Goal: Task Accomplishment & Management: Use online tool/utility

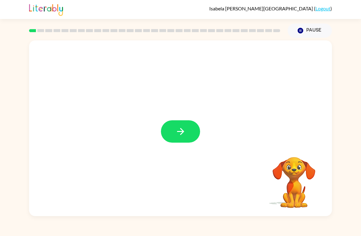
click at [194, 121] on button "button" at bounding box center [180, 131] width 39 height 22
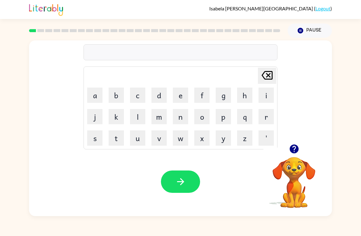
click at [111, 92] on button "b" at bounding box center [116, 95] width 15 height 15
click at [210, 123] on button "o" at bounding box center [202, 116] width 15 height 15
click at [270, 129] on td "'" at bounding box center [266, 138] width 21 height 21
click at [181, 93] on button "e" at bounding box center [180, 95] width 15 height 15
click at [269, 75] on icon at bounding box center [267, 75] width 11 height 9
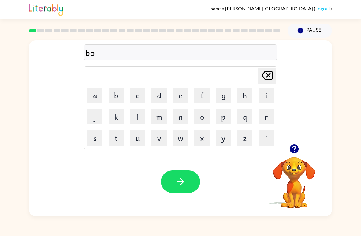
click at [267, 116] on button "r" at bounding box center [266, 116] width 15 height 15
click at [185, 94] on button "e" at bounding box center [180, 95] width 15 height 15
click at [160, 98] on button "d" at bounding box center [159, 95] width 15 height 15
click at [179, 187] on icon "button" at bounding box center [181, 181] width 11 height 11
click at [143, 98] on button "c" at bounding box center [137, 95] width 15 height 15
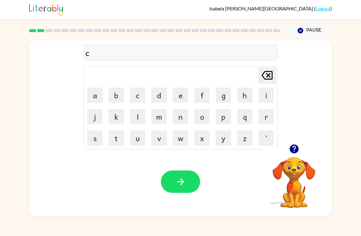
click at [205, 120] on button "o" at bounding box center [202, 116] width 15 height 15
click at [142, 144] on button "u" at bounding box center [137, 137] width 15 height 15
click at [119, 100] on button "b" at bounding box center [116, 95] width 15 height 15
click at [268, 71] on icon "[PERSON_NAME] last character input" at bounding box center [267, 75] width 15 height 15
click at [161, 96] on button "d" at bounding box center [159, 95] width 15 height 15
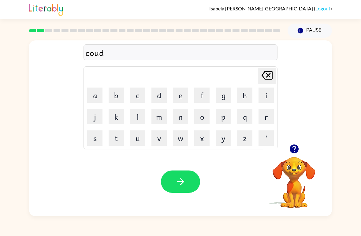
click at [190, 186] on button "button" at bounding box center [180, 182] width 39 height 22
click at [141, 120] on button "l" at bounding box center [137, 116] width 15 height 15
click at [207, 120] on button "o" at bounding box center [202, 116] width 15 height 15
click at [143, 141] on button "u" at bounding box center [137, 137] width 15 height 15
click at [269, 80] on icon at bounding box center [267, 75] width 11 height 9
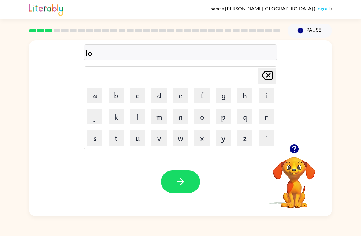
click at [268, 80] on icon at bounding box center [267, 75] width 11 height 9
click at [274, 74] on icon "[PERSON_NAME] last character input" at bounding box center [267, 75] width 15 height 15
click at [271, 73] on icon "[PERSON_NAME] last character input" at bounding box center [267, 75] width 15 height 15
click at [306, 179] on video "Your browser must support playing .mp4 files to use Literably. Please try using…" at bounding box center [294, 178] width 61 height 61
click at [304, 170] on video "Your browser must support playing .mp4 files to use Literably. Please try using…" at bounding box center [294, 178] width 61 height 61
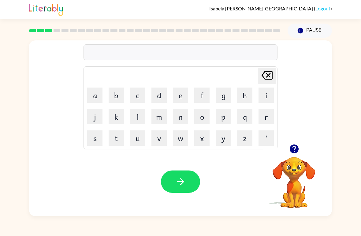
click at [300, 28] on icon "Pause" at bounding box center [300, 30] width 7 height 7
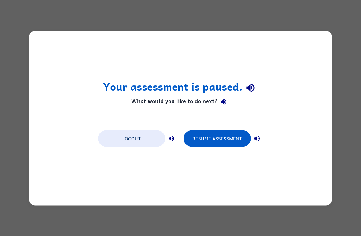
click at [216, 132] on button "Resume Assessment" at bounding box center [217, 138] width 67 height 17
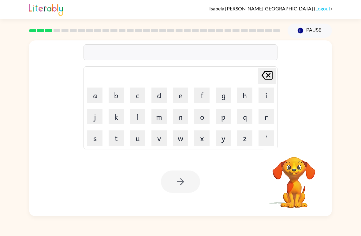
click at [182, 175] on div at bounding box center [180, 182] width 39 height 22
click at [305, 31] on button "Pause Pause" at bounding box center [310, 31] width 44 height 14
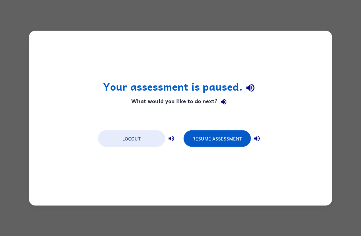
click at [336, 130] on div "Your assessment is paused. What would you like to do next? Logout Resume Assess…" at bounding box center [180, 118] width 361 height 236
click at [176, 165] on div "Your assessment is paused. What would you like to do next? Logout Resume Assess…" at bounding box center [180, 118] width 303 height 175
click at [247, 143] on button "Resume Assessment" at bounding box center [217, 138] width 67 height 17
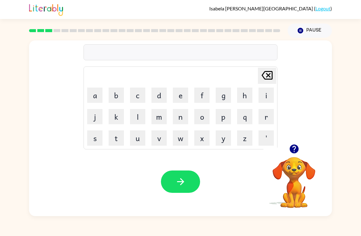
click at [141, 119] on button "l" at bounding box center [137, 116] width 15 height 15
click at [203, 120] on button "o" at bounding box center [202, 116] width 15 height 15
click at [117, 114] on button "k" at bounding box center [116, 116] width 15 height 15
click at [187, 97] on button "e" at bounding box center [180, 95] width 15 height 15
click at [159, 96] on button "d" at bounding box center [159, 95] width 15 height 15
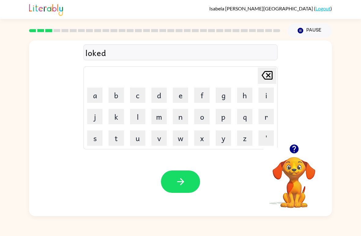
click at [189, 183] on button "button" at bounding box center [180, 182] width 39 height 22
click at [311, 36] on button "Pause Pause" at bounding box center [310, 31] width 44 height 14
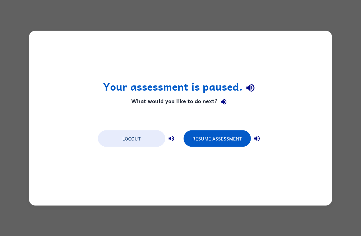
click at [245, 134] on button "Resume Assessment" at bounding box center [217, 138] width 67 height 17
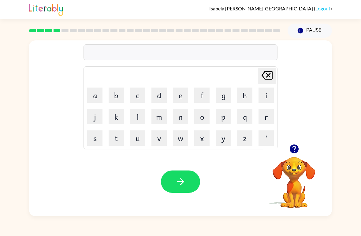
click at [121, 138] on button "t" at bounding box center [116, 137] width 15 height 15
click at [246, 91] on button "h" at bounding box center [244, 95] width 15 height 15
click at [264, 98] on button "i" at bounding box center [266, 95] width 15 height 15
click at [184, 135] on button "w" at bounding box center [180, 137] width 15 height 15
click at [179, 183] on icon "button" at bounding box center [181, 181] width 11 height 11
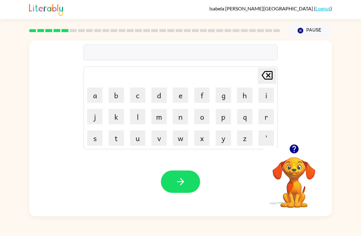
click at [293, 156] on button "button" at bounding box center [295, 149] width 16 height 16
click at [181, 113] on button "n" at bounding box center [180, 116] width 15 height 15
click at [183, 97] on button "e" at bounding box center [180, 95] width 15 height 15
click at [296, 176] on video "Your browser must support playing .mp4 files to use Literably. Please try using…" at bounding box center [294, 178] width 61 height 61
click at [306, 182] on video "Your browser must support playing .mp4 files to use Literably. Please try using…" at bounding box center [294, 178] width 61 height 61
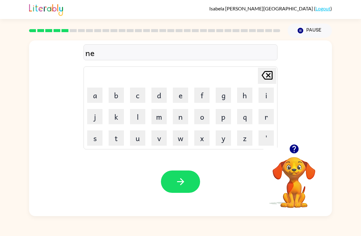
click at [292, 157] on button "button" at bounding box center [295, 149] width 16 height 16
click at [264, 121] on button "r" at bounding box center [266, 116] width 15 height 15
click at [106, 100] on td "b" at bounding box center [116, 95] width 21 height 21
click at [98, 91] on button "a" at bounding box center [94, 95] width 15 height 15
click at [135, 124] on button "l" at bounding box center [137, 116] width 15 height 15
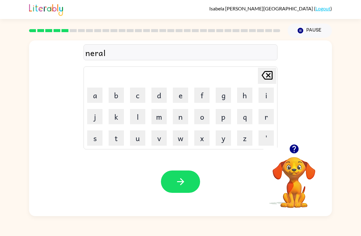
click at [270, 94] on button "i" at bounding box center [266, 95] width 15 height 15
click at [195, 184] on button "button" at bounding box center [180, 182] width 39 height 22
click at [115, 96] on button "b" at bounding box center [116, 95] width 15 height 15
click at [265, 90] on button "i" at bounding box center [266, 95] width 15 height 15
click at [252, 100] on button "h" at bounding box center [244, 95] width 15 height 15
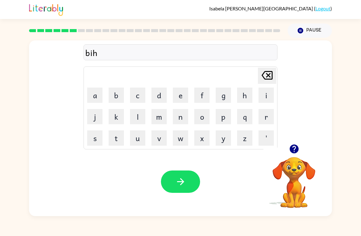
click at [97, 98] on button "a" at bounding box center [94, 95] width 15 height 15
click at [178, 121] on button "n" at bounding box center [180, 116] width 15 height 15
click at [159, 92] on button "d" at bounding box center [159, 95] width 15 height 15
click at [191, 184] on button "button" at bounding box center [180, 182] width 39 height 22
click at [292, 150] on icon "button" at bounding box center [294, 149] width 9 height 9
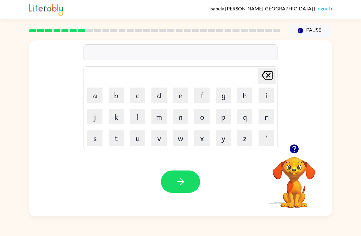
click at [123, 141] on button "t" at bounding box center [116, 137] width 15 height 15
click at [270, 118] on button "r" at bounding box center [266, 116] width 15 height 15
click at [262, 97] on button "i" at bounding box center [266, 95] width 15 height 15
click at [136, 93] on button "c" at bounding box center [137, 95] width 15 height 15
click at [206, 118] on button "o" at bounding box center [202, 116] width 15 height 15
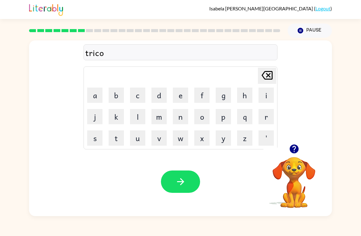
click at [300, 165] on video "Your browser must support playing .mp4 files to use Literably. Please try using…" at bounding box center [294, 178] width 61 height 61
click at [299, 156] on button "button" at bounding box center [295, 149] width 16 height 16
click at [301, 176] on video "Your browser must support playing .mp4 files to use Literably. Please try using…" at bounding box center [294, 178] width 61 height 61
click at [132, 142] on button "u" at bounding box center [137, 137] width 15 height 15
click at [194, 185] on button "button" at bounding box center [180, 182] width 39 height 22
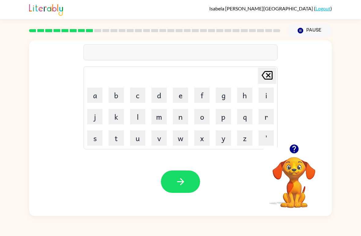
click at [162, 119] on button "m" at bounding box center [159, 116] width 15 height 15
click at [265, 93] on button "i" at bounding box center [266, 95] width 15 height 15
click at [268, 117] on button "r" at bounding box center [266, 116] width 15 height 15
click at [137, 101] on button "c" at bounding box center [137, 95] width 15 height 15
click at [202, 120] on button "o" at bounding box center [202, 116] width 15 height 15
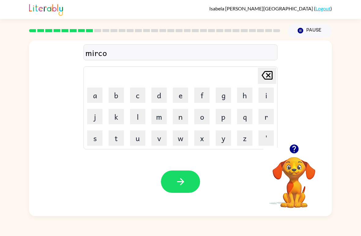
click at [140, 120] on button "l" at bounding box center [137, 116] width 15 height 15
click at [187, 182] on button "button" at bounding box center [180, 182] width 39 height 22
click at [314, 75] on div "mircol Delete Delete last character input a b c d e f g h i j k l m n o p q r s…" at bounding box center [180, 92] width 303 height 104
click at [318, 77] on div "mircol Delete Delete last character input a b c d e f g h i j k l m n o p q r s…" at bounding box center [180, 92] width 303 height 104
click at [326, 75] on div "mircol Delete Delete last character input a b c d e f g h i j k l m n o p q r s…" at bounding box center [180, 92] width 303 height 104
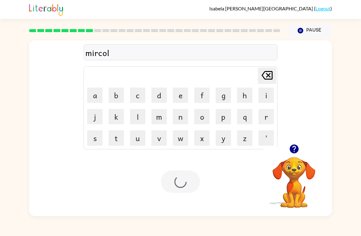
click at [323, 74] on div "mircol Delete Delete last character input a b c d e f g h i j k l m n o p q r s…" at bounding box center [180, 92] width 303 height 104
click at [326, 75] on div "mircol Delete Delete last character input a b c d e f g h i j k l m n o p q r s…" at bounding box center [180, 92] width 303 height 104
click at [295, 161] on video "Your browser must support playing .mp4 files to use Literably. Please try using…" at bounding box center [294, 178] width 61 height 61
click at [294, 172] on video "Your browser must support playing .mp4 files to use Literably. Please try using…" at bounding box center [294, 178] width 61 height 61
click at [285, 151] on div at bounding box center [294, 149] width 61 height 16
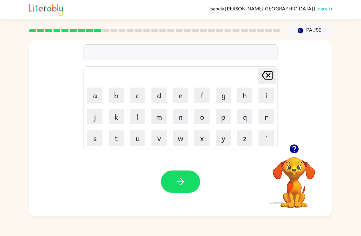
click at [181, 120] on button "n" at bounding box center [180, 116] width 15 height 15
click at [266, 94] on button "i" at bounding box center [266, 95] width 15 height 15
click at [182, 123] on button "n" at bounding box center [180, 116] width 15 height 15
click at [120, 90] on button "b" at bounding box center [116, 95] width 15 height 15
click at [206, 111] on button "o" at bounding box center [202, 116] width 15 height 15
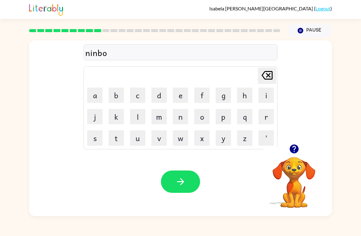
click at [139, 139] on button "u" at bounding box center [137, 137] width 15 height 15
click at [193, 185] on button "button" at bounding box center [180, 182] width 39 height 22
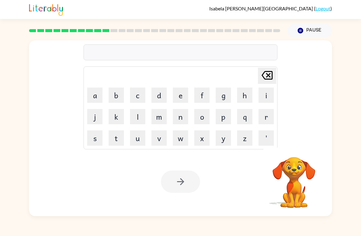
click at [40, 14] on img at bounding box center [46, 8] width 34 height 13
click at [319, 172] on video "Your browser must support playing .mp4 files to use Literably. Please try using…" at bounding box center [294, 178] width 61 height 61
click at [305, 165] on video "Your browser must support playing .mp4 files to use Literably. Please try using…" at bounding box center [294, 178] width 61 height 61
click at [302, 168] on video "Your browser must support playing .mp4 files to use Literably. Please try using…" at bounding box center [294, 178] width 61 height 61
click at [299, 166] on video "Your browser must support playing .mp4 files to use Literably. Please try using…" at bounding box center [294, 178] width 61 height 61
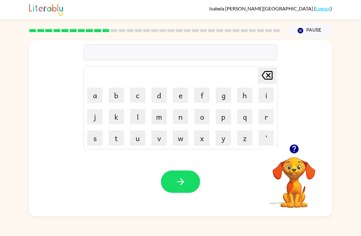
click at [291, 156] on button "button" at bounding box center [295, 149] width 16 height 16
click at [197, 102] on button "f" at bounding box center [202, 95] width 15 height 15
click at [202, 116] on button "o" at bounding box center [202, 116] width 15 height 15
click at [142, 119] on button "l" at bounding box center [137, 116] width 15 height 15
click at [164, 93] on button "d" at bounding box center [159, 95] width 15 height 15
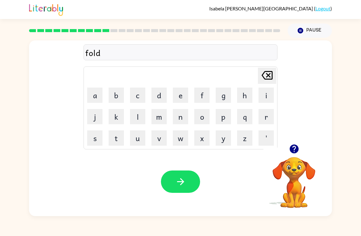
click at [186, 186] on icon "button" at bounding box center [181, 181] width 11 height 11
click at [158, 143] on button "v" at bounding box center [159, 137] width 15 height 15
click at [200, 122] on button "o" at bounding box center [202, 116] width 15 height 15
click at [134, 144] on button "u" at bounding box center [137, 137] width 15 height 15
click at [114, 140] on button "t" at bounding box center [116, 137] width 15 height 15
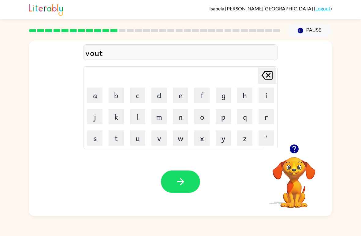
click at [198, 187] on button "button" at bounding box center [180, 182] width 39 height 22
click at [117, 94] on button "b" at bounding box center [116, 95] width 15 height 15
click at [184, 96] on button "e" at bounding box center [180, 95] width 15 height 15
click at [123, 139] on button "t" at bounding box center [116, 137] width 15 height 15
click at [265, 96] on button "i" at bounding box center [266, 95] width 15 height 15
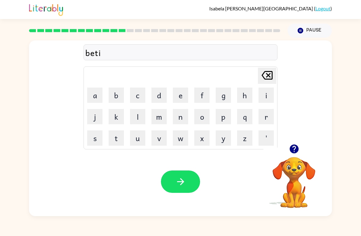
click at [162, 116] on button "m" at bounding box center [159, 116] width 15 height 15
click at [117, 91] on button "b" at bounding box center [116, 95] width 15 height 15
click at [194, 187] on button "button" at bounding box center [180, 182] width 39 height 22
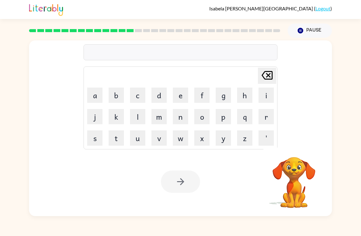
click at [131, 33] on div at bounding box center [154, 30] width 259 height 21
click at [131, 30] on rect at bounding box center [130, 30] width 7 height 3
click at [132, 30] on rect at bounding box center [130, 30] width 7 height 3
click at [134, 31] on div at bounding box center [154, 30] width 251 height 3
click at [203, 99] on button "f" at bounding box center [202, 95] width 15 height 15
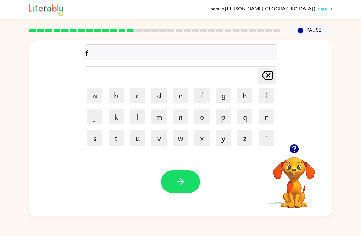
click at [266, 94] on button "i" at bounding box center [266, 95] width 15 height 15
click at [293, 178] on video "Your browser must support playing .mp4 files to use Literably. Please try using…" at bounding box center [294, 178] width 61 height 61
click at [301, 165] on video "Your browser must support playing .mp4 files to use Literably. Please try using…" at bounding box center [294, 178] width 61 height 61
click at [294, 157] on button "button" at bounding box center [295, 149] width 16 height 16
click at [179, 116] on button "n" at bounding box center [180, 116] width 15 height 15
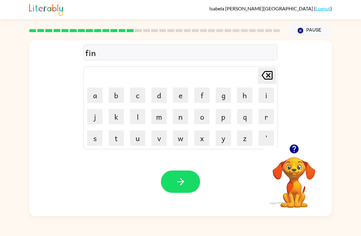
click at [171, 97] on td "e" at bounding box center [180, 95] width 21 height 21
click at [183, 115] on button "n" at bounding box center [180, 116] width 15 height 15
click at [183, 92] on button "e" at bounding box center [180, 95] width 15 height 15
click at [266, 77] on icon "[PERSON_NAME] last character input" at bounding box center [267, 75] width 15 height 15
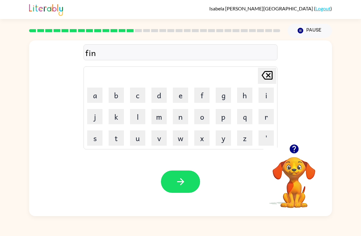
click at [181, 97] on button "e" at bounding box center [180, 95] width 15 height 15
click at [85, 143] on td "s" at bounding box center [95, 138] width 21 height 21
click at [100, 141] on button "s" at bounding box center [94, 137] width 15 height 15
click at [177, 173] on button "button" at bounding box center [180, 182] width 39 height 22
click at [315, 166] on video "Your browser must support playing .mp4 files to use Literably. Please try using…" at bounding box center [294, 178] width 61 height 61
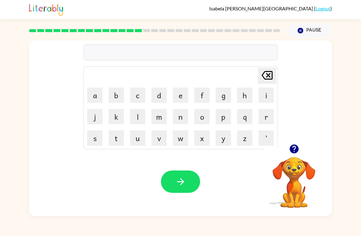
click at [297, 175] on video "Your browser must support playing .mp4 files to use Literably. Please try using…" at bounding box center [294, 178] width 61 height 61
click at [293, 172] on video "Your browser must support playing .mp4 files to use Literably. Please try using…" at bounding box center [294, 178] width 61 height 61
click at [297, 156] on button "button" at bounding box center [295, 149] width 16 height 16
click at [296, 151] on video "Your browser must support playing .mp4 files to use Literably. Please try using…" at bounding box center [294, 178] width 61 height 61
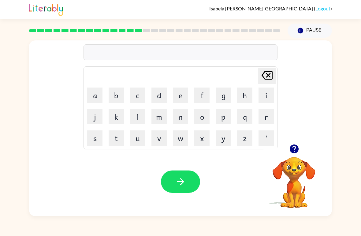
click at [158, 95] on button "d" at bounding box center [159, 95] width 15 height 15
click at [175, 95] on button "e" at bounding box center [180, 95] width 15 height 15
click at [136, 122] on button "l" at bounding box center [137, 116] width 15 height 15
click at [179, 99] on button "e" at bounding box center [180, 95] width 15 height 15
click at [260, 97] on button "i" at bounding box center [266, 95] width 15 height 15
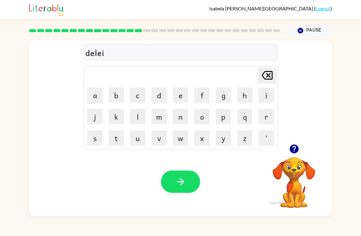
click at [183, 186] on icon "button" at bounding box center [181, 181] width 11 height 11
click at [292, 177] on video "Your browser must support playing .mp4 files to use Literably. Please try using…" at bounding box center [294, 178] width 61 height 61
click at [293, 173] on video "Your browser must support playing .mp4 files to use Literably. Please try using…" at bounding box center [294, 178] width 61 height 61
click at [292, 171] on video "Your browser must support playing .mp4 files to use Literably. Please try using…" at bounding box center [294, 178] width 61 height 61
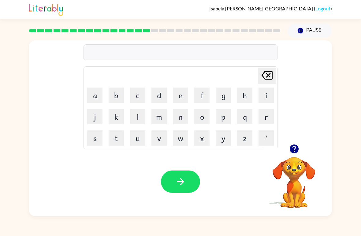
click at [295, 192] on video "Your browser must support playing .mp4 files to use Literably. Please try using…" at bounding box center [294, 178] width 61 height 61
click at [294, 192] on video "Your browser must support playing .mp4 files to use Literably. Please try using…" at bounding box center [294, 178] width 61 height 61
click at [294, 196] on video "Your browser must support playing .mp4 files to use Literably. Please try using…" at bounding box center [294, 178] width 61 height 61
click at [291, 184] on video "Your browser must support playing .mp4 files to use Literably. Please try using…" at bounding box center [294, 178] width 61 height 61
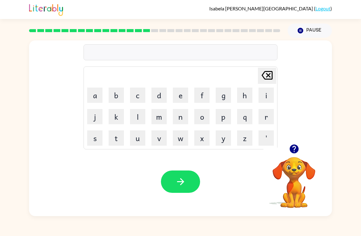
click at [300, 191] on video "Your browser must support playing .mp4 files to use Literably. Please try using…" at bounding box center [294, 178] width 61 height 61
click at [306, 176] on video "Your browser must support playing .mp4 files to use Literably. Please try using…" at bounding box center [294, 178] width 61 height 61
click at [304, 168] on video "Your browser must support playing .mp4 files to use Literably. Please try using…" at bounding box center [294, 178] width 61 height 61
click at [294, 151] on icon "button" at bounding box center [294, 149] width 9 height 9
click at [121, 137] on button "t" at bounding box center [116, 137] width 15 height 15
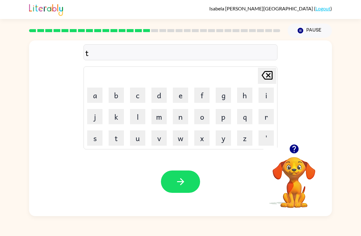
click at [180, 96] on button "e" at bounding box center [180, 95] width 15 height 15
click at [300, 173] on video "Your browser must support playing .mp4 files to use Literably. Please try using…" at bounding box center [294, 178] width 61 height 61
click at [298, 146] on icon "button" at bounding box center [294, 149] width 9 height 9
click at [99, 93] on button "a" at bounding box center [94, 95] width 15 height 15
click at [263, 78] on icon "[PERSON_NAME] last character input" at bounding box center [267, 75] width 15 height 15
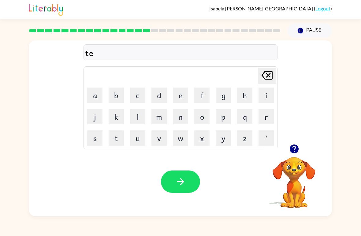
click at [266, 119] on button "r" at bounding box center [266, 116] width 15 height 15
click at [161, 120] on button "m" at bounding box center [159, 116] width 15 height 15
click at [184, 182] on icon "button" at bounding box center [180, 181] width 7 height 7
click at [94, 143] on button "s" at bounding box center [94, 137] width 15 height 15
click at [96, 97] on button "a" at bounding box center [94, 95] width 15 height 15
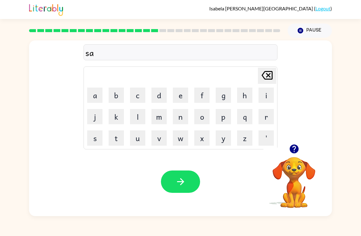
click at [117, 136] on button "t" at bounding box center [116, 137] width 15 height 15
click at [182, 178] on icon "button" at bounding box center [181, 181] width 11 height 11
click at [117, 95] on button "b" at bounding box center [116, 95] width 15 height 15
click at [264, 123] on button "r" at bounding box center [266, 116] width 15 height 15
click at [183, 94] on button "e" at bounding box center [180, 95] width 15 height 15
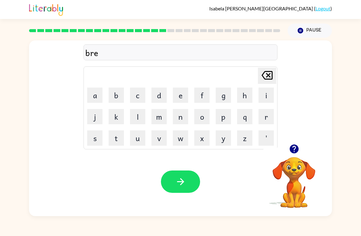
click at [180, 142] on button "w" at bounding box center [180, 137] width 15 height 15
click at [272, 80] on icon at bounding box center [267, 75] width 11 height 9
click at [160, 119] on button "m" at bounding box center [159, 116] width 15 height 15
click at [262, 100] on button "i" at bounding box center [266, 95] width 15 height 15
click at [175, 120] on button "n" at bounding box center [180, 116] width 15 height 15
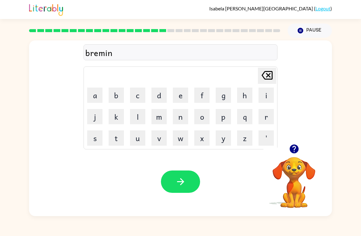
click at [182, 184] on icon "button" at bounding box center [180, 181] width 7 height 7
click at [228, 123] on button "p" at bounding box center [223, 116] width 15 height 15
click at [139, 119] on button "l" at bounding box center [137, 116] width 15 height 15
click at [100, 98] on button "a" at bounding box center [94, 95] width 15 height 15
click at [98, 138] on button "s" at bounding box center [94, 137] width 15 height 15
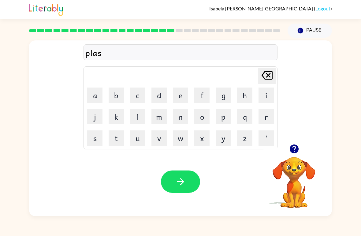
click at [118, 142] on button "t" at bounding box center [116, 137] width 15 height 15
click at [265, 96] on button "i" at bounding box center [266, 95] width 15 height 15
click at [119, 113] on button "k" at bounding box center [116, 116] width 15 height 15
click at [185, 183] on icon "button" at bounding box center [181, 181] width 11 height 11
click at [116, 102] on button "b" at bounding box center [116, 95] width 15 height 15
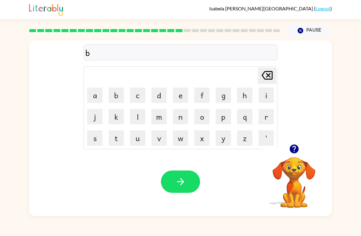
click at [139, 114] on button "l" at bounding box center [137, 116] width 15 height 15
click at [179, 100] on button "e" at bounding box center [180, 95] width 15 height 15
click at [261, 93] on button "i" at bounding box center [266, 95] width 15 height 15
click at [192, 184] on button "button" at bounding box center [180, 182] width 39 height 22
click at [158, 94] on button "d" at bounding box center [159, 95] width 15 height 15
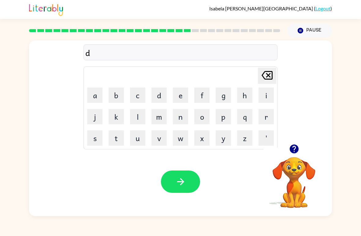
click at [177, 96] on button "e" at bounding box center [180, 95] width 15 height 15
click at [89, 142] on button "s" at bounding box center [94, 137] width 15 height 15
click at [113, 139] on button "t" at bounding box center [116, 137] width 15 height 15
click at [182, 95] on button "e" at bounding box center [180, 95] width 15 height 15
click at [159, 94] on button "d" at bounding box center [159, 95] width 15 height 15
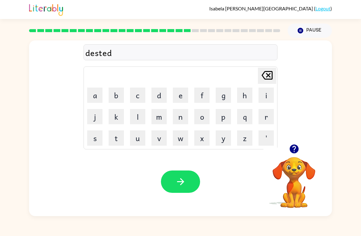
click at [178, 185] on icon "button" at bounding box center [181, 181] width 11 height 11
click at [98, 145] on button "s" at bounding box center [94, 137] width 15 height 15
click at [179, 103] on button "e" at bounding box center [180, 95] width 15 height 15
click at [183, 120] on button "n" at bounding box center [180, 116] width 15 height 15
click at [119, 142] on button "t" at bounding box center [116, 137] width 15 height 15
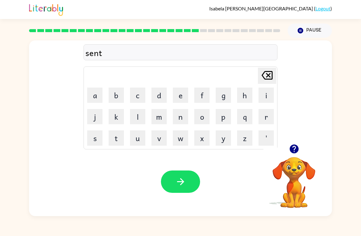
click at [184, 93] on button "e" at bounding box center [180, 95] width 15 height 15
click at [228, 117] on button "p" at bounding box center [223, 116] width 15 height 15
click at [269, 92] on button "i" at bounding box center [266, 95] width 15 height 15
click at [185, 184] on icon "button" at bounding box center [181, 181] width 11 height 11
click at [303, 170] on video "Your browser must support playing .mp4 files to use Literably. Please try using…" at bounding box center [294, 178] width 61 height 61
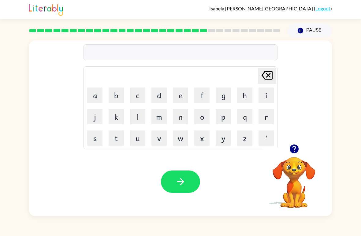
click at [299, 148] on icon "button" at bounding box center [294, 149] width 11 height 11
click at [186, 119] on button "n" at bounding box center [180, 116] width 15 height 15
click at [264, 110] on button "r" at bounding box center [266, 116] width 15 height 15
click at [267, 116] on button "r" at bounding box center [266, 116] width 15 height 15
click at [268, 97] on button "i" at bounding box center [266, 95] width 15 height 15
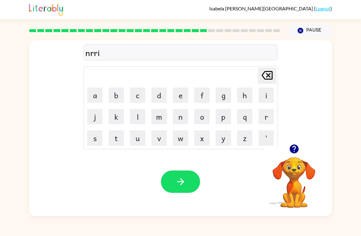
click at [265, 77] on icon "[PERSON_NAME] last character input" at bounding box center [267, 75] width 15 height 15
click at [270, 74] on icon at bounding box center [267, 75] width 11 height 9
click at [272, 75] on icon "[PERSON_NAME] last character input" at bounding box center [267, 75] width 15 height 15
click at [299, 182] on video "Your browser must support playing .mp4 files to use Literably. Please try using…" at bounding box center [294, 178] width 61 height 61
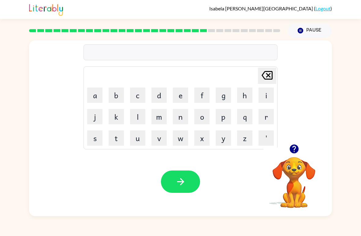
click at [299, 172] on video "Your browser must support playing .mp4 files to use Literably. Please try using…" at bounding box center [294, 178] width 61 height 61
click at [297, 152] on icon "button" at bounding box center [294, 149] width 9 height 9
click at [135, 141] on button "u" at bounding box center [137, 137] width 15 height 15
click at [267, 116] on button "r" at bounding box center [266, 116] width 15 height 15
click at [265, 97] on button "i" at bounding box center [266, 95] width 15 height 15
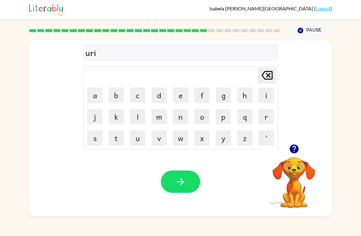
click at [178, 122] on button "n" at bounding box center [180, 116] width 15 height 15
click at [145, 95] on button "c" at bounding box center [137, 95] width 15 height 15
click at [222, 115] on button "p" at bounding box center [223, 116] width 15 height 15
click at [264, 74] on icon at bounding box center [267, 75] width 11 height 9
click at [200, 116] on button "o" at bounding box center [202, 116] width 15 height 15
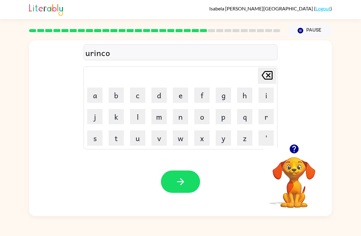
click at [157, 98] on button "d" at bounding box center [159, 95] width 15 height 15
click at [195, 184] on button "button" at bounding box center [180, 182] width 39 height 22
click at [160, 119] on button "m" at bounding box center [159, 116] width 15 height 15
click at [102, 132] on button "s" at bounding box center [94, 137] width 15 height 15
click at [265, 71] on icon "[PERSON_NAME] last character input" at bounding box center [267, 75] width 15 height 15
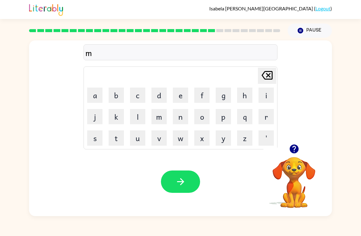
click at [97, 92] on button "a" at bounding box center [94, 95] width 15 height 15
click at [271, 112] on button "r" at bounding box center [266, 116] width 15 height 15
click at [117, 118] on button "k" at bounding box center [116, 116] width 15 height 15
click at [180, 94] on button "e" at bounding box center [180, 95] width 15 height 15
click at [268, 114] on button "r" at bounding box center [266, 116] width 15 height 15
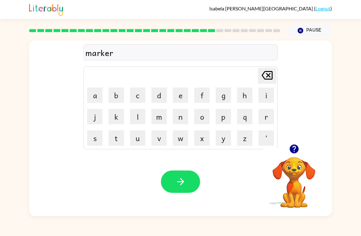
click at [187, 182] on button "button" at bounding box center [180, 182] width 39 height 22
click at [303, 172] on video "Your browser must support playing .mp4 files to use Literably. Please try using…" at bounding box center [294, 178] width 61 height 61
click at [291, 163] on video "Your browser must support playing .mp4 files to use Literably. Please try using…" at bounding box center [294, 178] width 61 height 61
click at [293, 153] on icon "button" at bounding box center [294, 149] width 9 height 9
click at [97, 94] on button "a" at bounding box center [94, 95] width 15 height 15
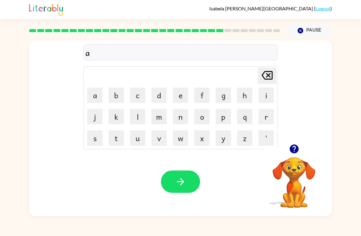
click at [160, 143] on button "v" at bounding box center [159, 137] width 15 height 15
click at [180, 97] on button "e" at bounding box center [180, 95] width 15 height 15
click at [177, 123] on button "n" at bounding box center [180, 116] width 15 height 15
click at [142, 98] on button "c" at bounding box center [137, 95] width 15 height 15
click at [265, 95] on button "i" at bounding box center [266, 95] width 15 height 15
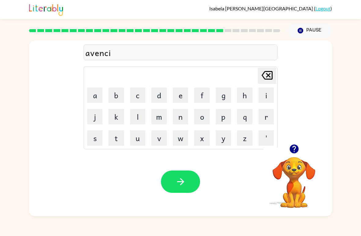
click at [184, 186] on icon "button" at bounding box center [181, 181] width 11 height 11
click at [226, 93] on button "g" at bounding box center [223, 95] width 15 height 15
click at [143, 116] on button "l" at bounding box center [137, 116] width 15 height 15
click at [203, 116] on button "o" at bounding box center [202, 116] width 15 height 15
click at [114, 95] on button "b" at bounding box center [116, 95] width 15 height 15
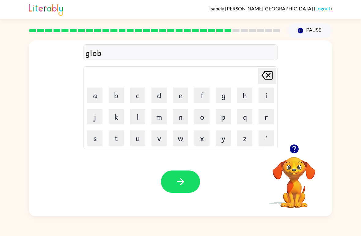
click at [264, 96] on button "i" at bounding box center [266, 95] width 15 height 15
click at [181, 116] on button "n" at bounding box center [180, 116] width 15 height 15
click at [189, 177] on button "button" at bounding box center [180, 182] width 39 height 22
click at [220, 92] on button "g" at bounding box center [223, 95] width 15 height 15
click at [202, 111] on button "o" at bounding box center [202, 116] width 15 height 15
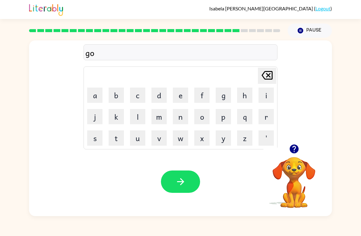
click at [161, 138] on button "v" at bounding box center [159, 137] width 15 height 15
click at [179, 96] on button "e" at bounding box center [180, 95] width 15 height 15
click at [261, 120] on button "r" at bounding box center [266, 116] width 15 height 15
click at [156, 118] on button "m" at bounding box center [159, 116] width 15 height 15
click at [263, 96] on button "i" at bounding box center [266, 95] width 15 height 15
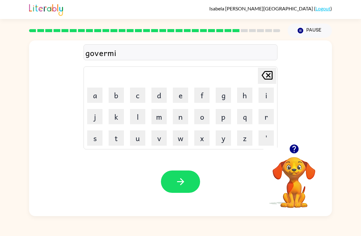
click at [180, 119] on button "n" at bounding box center [180, 116] width 15 height 15
click at [157, 97] on button "d" at bounding box center [159, 95] width 15 height 15
click at [183, 179] on icon "button" at bounding box center [181, 181] width 11 height 11
click at [95, 143] on button "s" at bounding box center [94, 137] width 15 height 15
click at [124, 141] on button "t" at bounding box center [116, 137] width 15 height 15
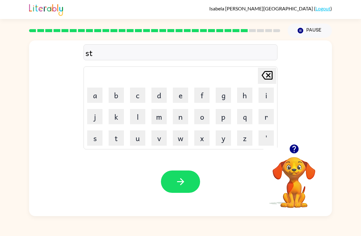
click at [263, 116] on button "r" at bounding box center [266, 116] width 15 height 15
click at [182, 94] on button "e" at bounding box center [180, 95] width 15 height 15
click at [155, 116] on button "m" at bounding box center [159, 116] width 15 height 15
click at [268, 75] on icon at bounding box center [267, 75] width 11 height 9
click at [179, 117] on button "n" at bounding box center [180, 116] width 15 height 15
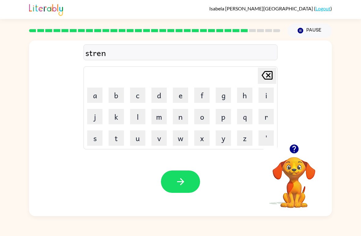
click at [162, 97] on button "d" at bounding box center [159, 95] width 15 height 15
click at [183, 180] on icon "button" at bounding box center [181, 181] width 11 height 11
click at [99, 142] on button "s" at bounding box center [94, 137] width 15 height 15
click at [244, 93] on button "h" at bounding box center [244, 95] width 15 height 15
click at [179, 97] on button "e" at bounding box center [180, 95] width 15 height 15
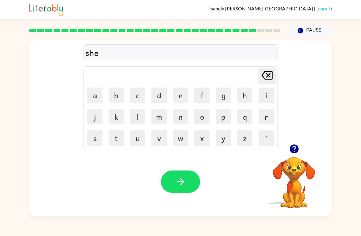
click at [247, 118] on button "q" at bounding box center [244, 116] width 15 height 15
click at [264, 75] on icon "[PERSON_NAME] last character input" at bounding box center [267, 75] width 15 height 15
click at [225, 118] on button "p" at bounding box center [223, 116] width 15 height 15
click at [183, 179] on icon "button" at bounding box center [181, 181] width 11 height 11
click at [94, 97] on button "a" at bounding box center [94, 95] width 15 height 15
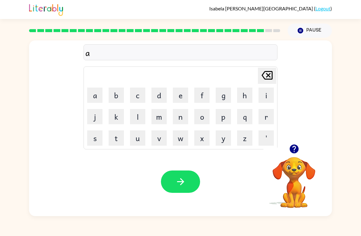
click at [115, 114] on button "k" at bounding box center [116, 116] width 15 height 15
click at [90, 136] on button "s" at bounding box center [94, 137] width 15 height 15
click at [184, 98] on button "e" at bounding box center [180, 95] width 15 height 15
click at [136, 120] on button "l" at bounding box center [137, 116] width 15 height 15
click at [177, 100] on button "e" at bounding box center [180, 95] width 15 height 15
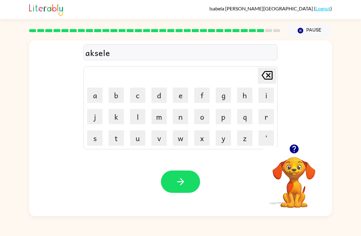
click at [179, 122] on button "n" at bounding box center [180, 116] width 15 height 15
click at [116, 137] on button "t" at bounding box center [116, 137] width 15 height 15
click at [179, 183] on icon "button" at bounding box center [181, 181] width 11 height 11
click at [292, 195] on video "Your browser must support playing .mp4 files to use Literably. Please try using…" at bounding box center [294, 178] width 61 height 61
click at [296, 153] on icon "button" at bounding box center [294, 149] width 9 height 9
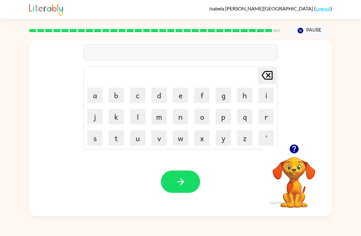
click at [162, 95] on button "d" at bounding box center [159, 95] width 15 height 15
click at [266, 119] on button "r" at bounding box center [266, 116] width 15 height 15
click at [203, 118] on button "o" at bounding box center [202, 116] width 15 height 15
click at [116, 97] on button "b" at bounding box center [116, 95] width 15 height 15
click at [264, 116] on button "r" at bounding box center [266, 116] width 15 height 15
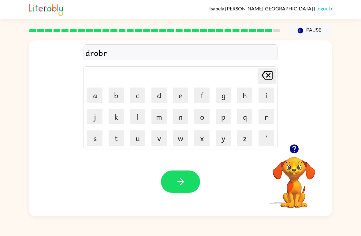
click at [268, 94] on button "i" at bounding box center [266, 95] width 15 height 15
click at [221, 93] on button "g" at bounding box center [223, 95] width 15 height 15
click at [118, 117] on button "k" at bounding box center [116, 116] width 15 height 15
click at [179, 181] on icon "button" at bounding box center [181, 181] width 11 height 11
